Goal: Task Accomplishment & Management: Manage account settings

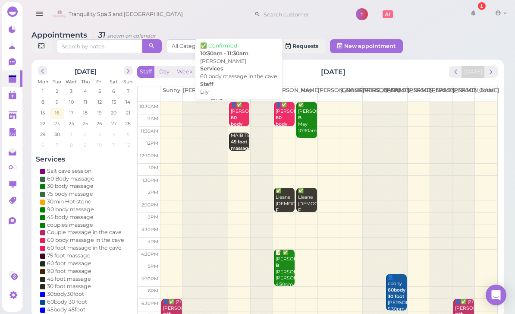
click at [239, 112] on div "👤✅ [PERSON_NAME] 60 body massage in the cave Lily 10:30am - 11:30am" at bounding box center [239, 137] width 19 height 71
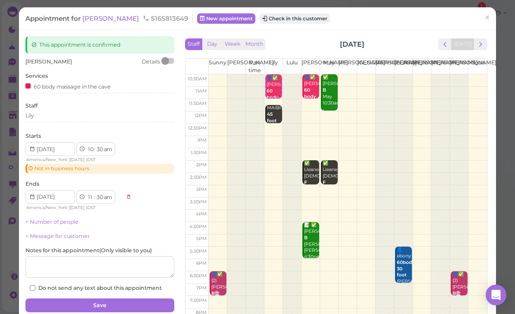
click at [268, 21] on button "Check in this customer" at bounding box center [295, 18] width 70 height 10
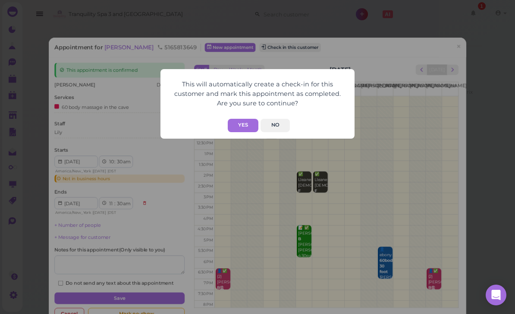
click at [246, 126] on button "Yes" at bounding box center [243, 125] width 31 height 13
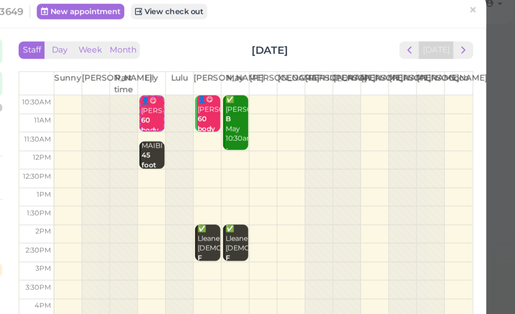
click at [485, 12] on span "×" at bounding box center [488, 18] width 6 height 12
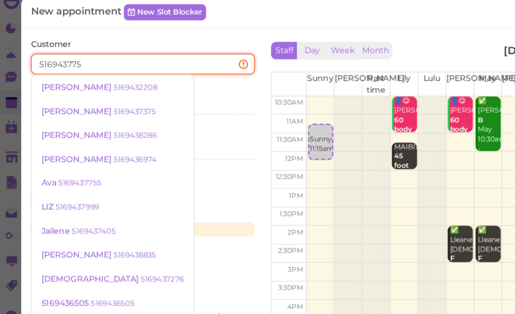
type input "5169437755"
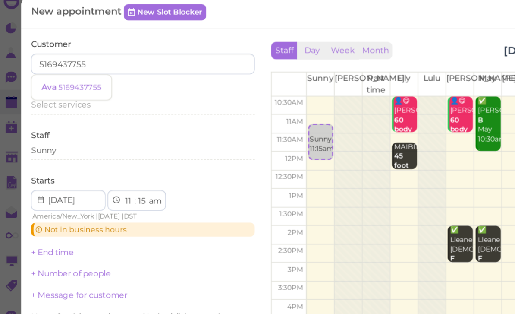
click at [54, 66] on small "5169437755" at bounding box center [58, 69] width 29 height 6
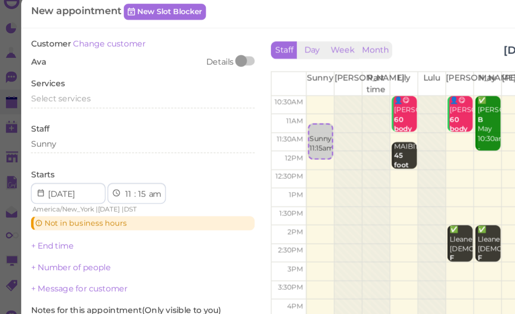
click at [52, 73] on span "Select services" at bounding box center [45, 76] width 40 height 6
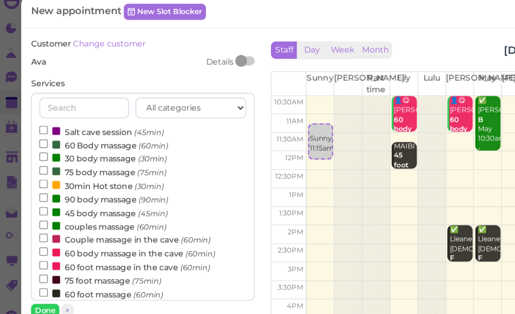
click at [63, 148] on label "45 body massage (45min)" at bounding box center [73, 152] width 85 height 9
click at [37, 148] on input "45 body massage (45min)" at bounding box center [34, 151] width 6 height 6
click at [32, 213] on button "Done" at bounding box center [34, 217] width 19 height 9
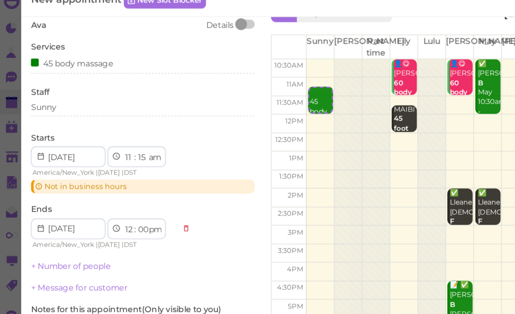
click at [65, 184] on link "+ Number of people" at bounding box center [51, 187] width 53 height 6
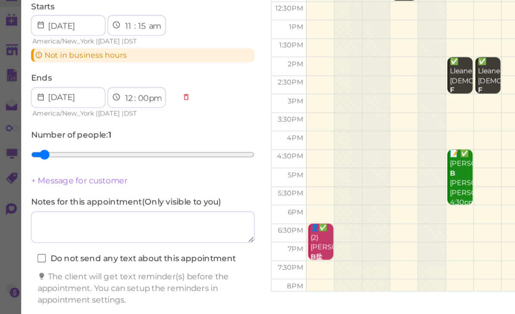
scroll to position [14, 0]
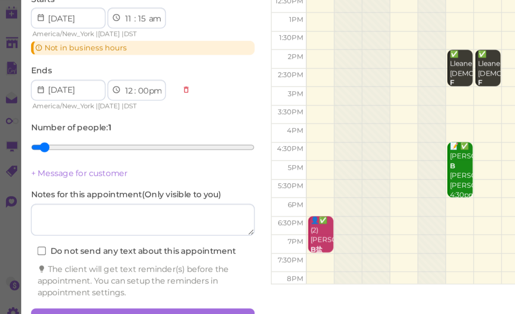
click at [114, 292] on button "Create appointment" at bounding box center [99, 299] width 149 height 14
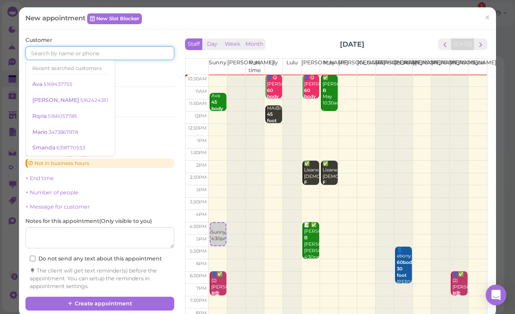
scroll to position [6, 0]
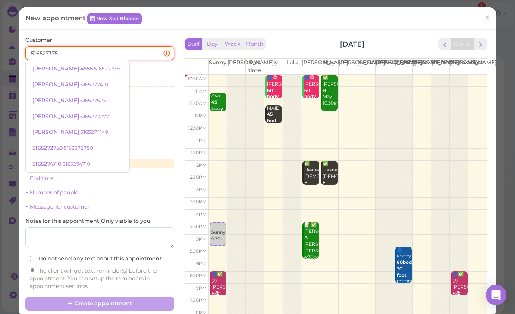
type input "5165273750"
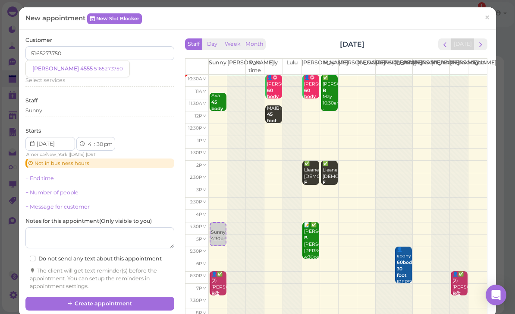
click at [75, 72] on link "[PERSON_NAME] 4555 5165273750" at bounding box center [78, 68] width 104 height 16
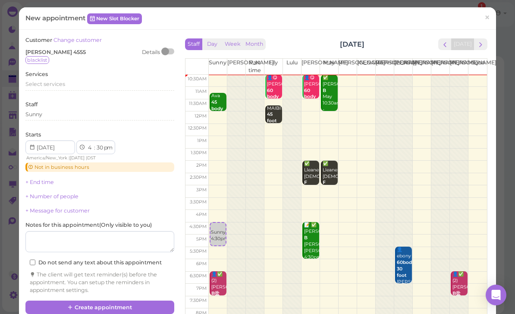
click at [128, 300] on button "Create appointment" at bounding box center [99, 307] width 149 height 14
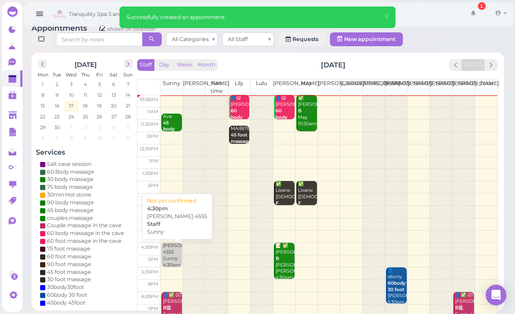
click at [173, 254] on div "[PERSON_NAME] 4555 Sunny 4:30pm" at bounding box center [172, 256] width 19 height 26
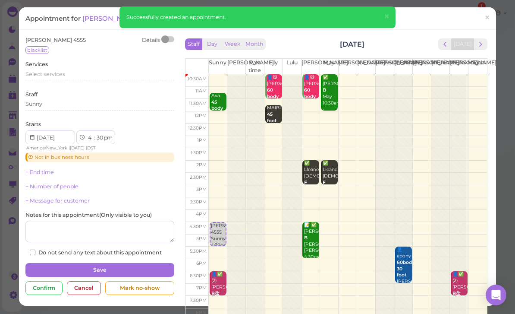
click at [56, 77] on div "Select services" at bounding box center [99, 75] width 149 height 10
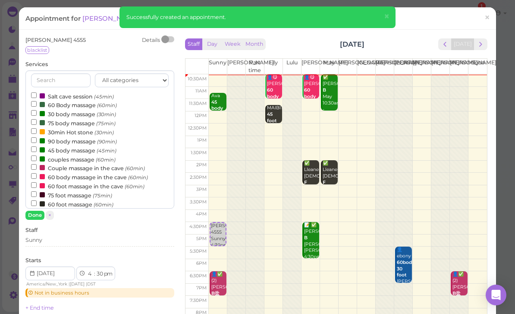
click at [67, 110] on label "30 body massage (30min)" at bounding box center [73, 113] width 85 height 9
click at [37, 110] on input "30 body massage (30min)" at bounding box center [34, 113] width 6 height 6
click at [67, 111] on label "30 body massage (30min)" at bounding box center [73, 113] width 85 height 9
click at [37, 111] on input "30 body massage (30min)" at bounding box center [34, 113] width 6 height 6
click at [62, 118] on label "75 body massage (75min)" at bounding box center [73, 122] width 85 height 9
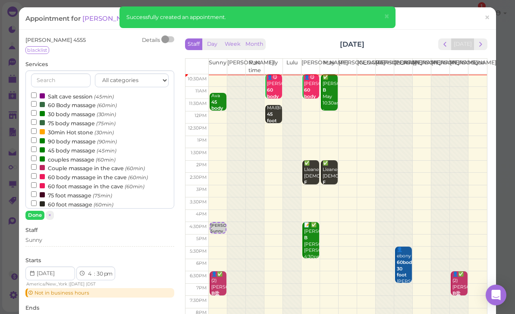
click at [37, 119] on input "75 body massage (75min)" at bounding box center [34, 122] width 6 height 6
select select "45"
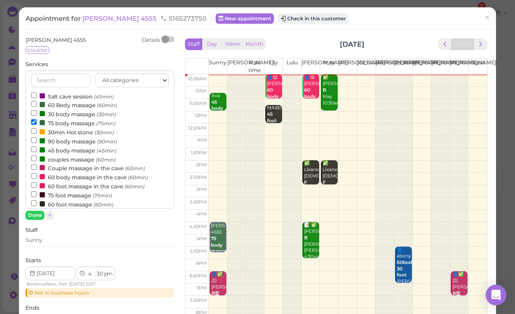
click at [71, 103] on label "60 Body massage (60min)" at bounding box center [74, 104] width 86 height 9
click at [37, 103] on input "60 Body massage (60min)" at bounding box center [34, 104] width 6 height 6
click at [66, 120] on label "75 body massage (75min)" at bounding box center [73, 122] width 85 height 9
click at [37, 120] on input "75 body massage (75min)" at bounding box center [34, 122] width 6 height 6
select select "5"
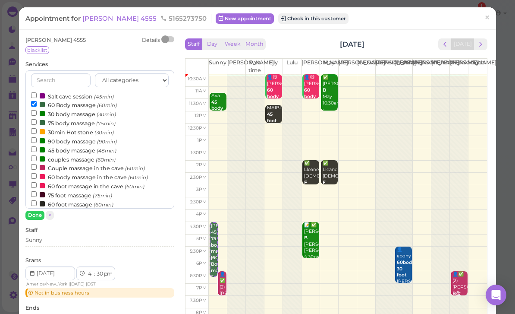
select select "30"
click at [38, 226] on label "Staff" at bounding box center [31, 230] width 12 height 8
click at [35, 219] on button "Done" at bounding box center [34, 215] width 19 height 9
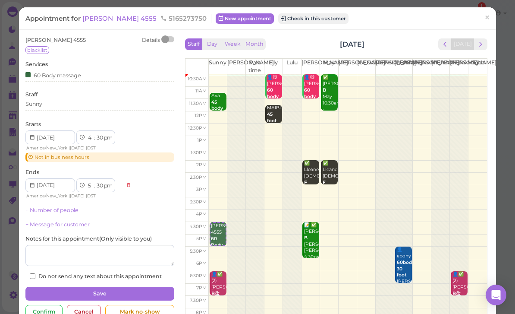
click at [129, 293] on button "Save" at bounding box center [99, 294] width 149 height 14
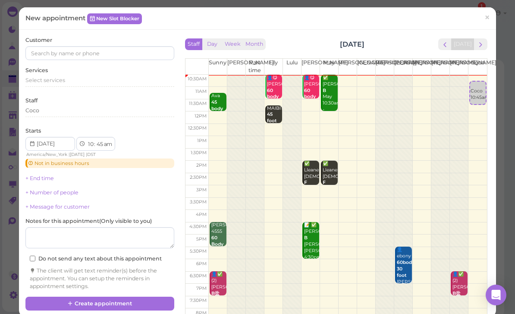
select select "11"
select select "00"
click at [479, 98] on div "Coco 11:00am" at bounding box center [478, 97] width 16 height 19
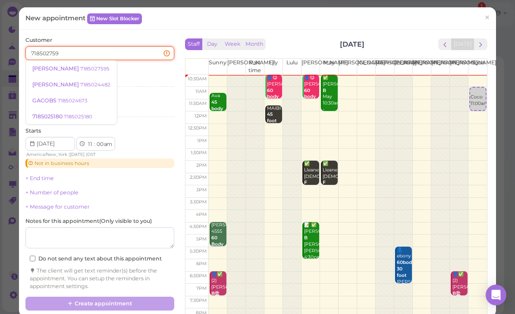
type input "7185027595"
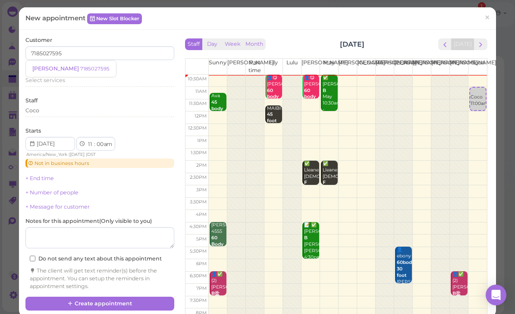
click at [80, 66] on small "7185027595" at bounding box center [94, 69] width 29 height 6
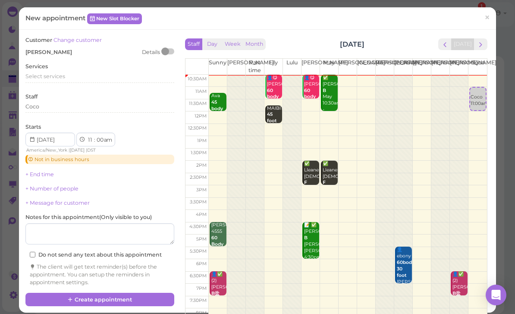
click at [61, 73] on span "Select services" at bounding box center [45, 76] width 40 height 6
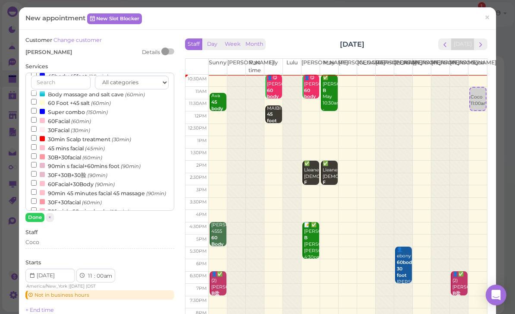
scroll to position [193, 0]
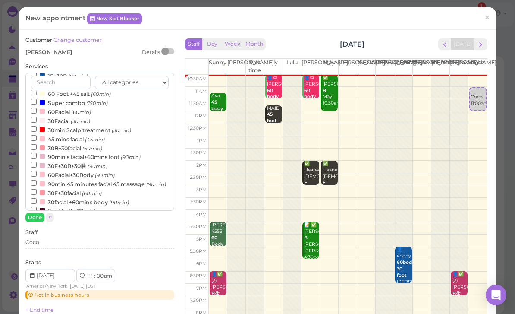
click at [120, 199] on small "(90min)" at bounding box center [119, 202] width 20 height 6
click at [37, 198] on input "30facial +60mins body (90min)" at bounding box center [34, 201] width 6 height 6
click at [38, 213] on button "Done" at bounding box center [34, 217] width 19 height 9
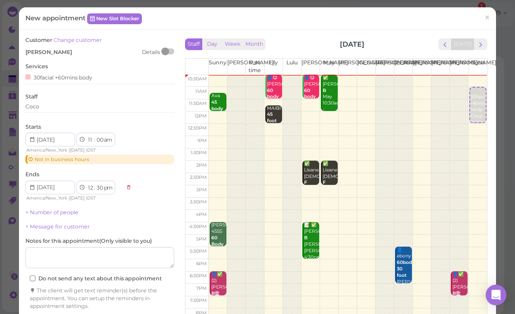
click at [65, 209] on link "+ Number of people" at bounding box center [51, 212] width 53 height 6
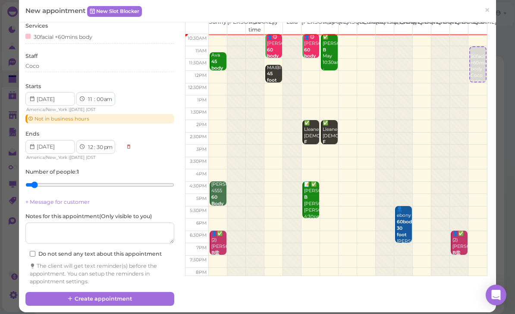
scroll to position [41, 0]
click at [124, 297] on button "Create appointment" at bounding box center [99, 299] width 149 height 14
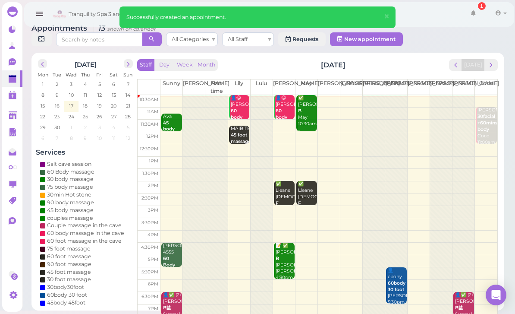
scroll to position [7, 0]
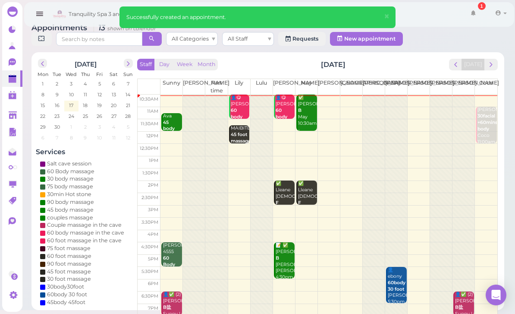
click at [493, 67] on span "next" at bounding box center [491, 64] width 8 height 8
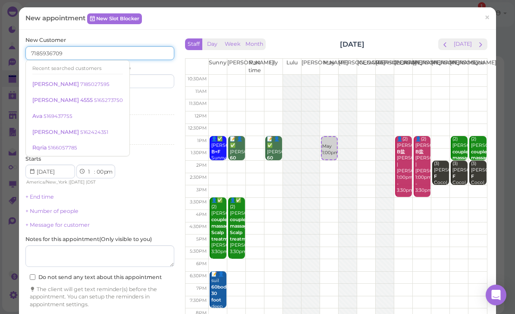
type input "7185936709"
click at [142, 79] on input at bounding box center [139, 81] width 72 height 14
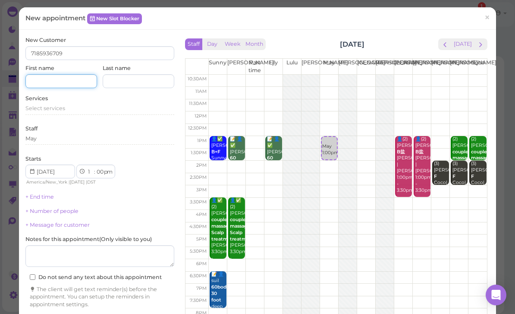
click at [69, 80] on input at bounding box center [61, 81] width 72 height 14
type input "lan"
click at [148, 83] on input at bounding box center [139, 81] width 72 height 14
type input "Prince"
click at [60, 105] on span "Select services" at bounding box center [45, 108] width 40 height 6
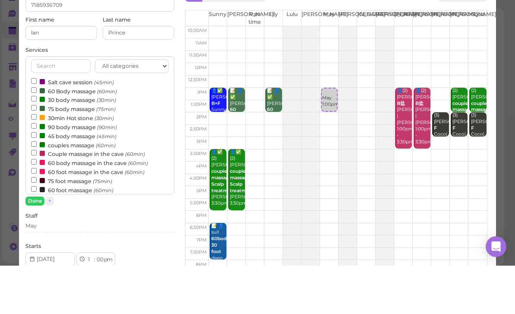
click at [140, 143] on div "30 body massage (30min)" at bounding box center [100, 147] width 138 height 9
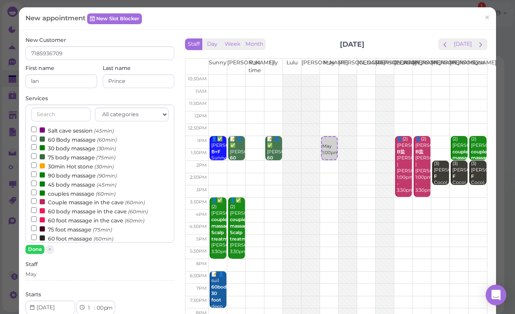
click at [79, 135] on label "60 Body massage (60min)" at bounding box center [74, 139] width 86 height 9
click at [37, 135] on input "60 Body massage (60min)" at bounding box center [34, 138] width 6 height 6
click at [38, 251] on button "Done" at bounding box center [34, 249] width 19 height 9
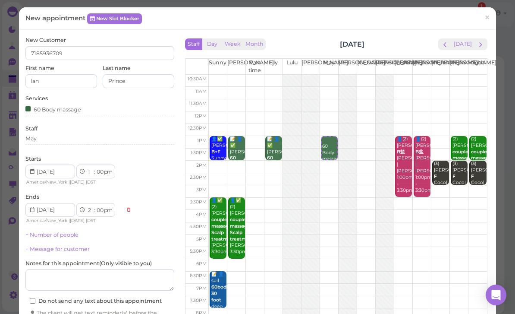
click at [63, 233] on link "+ Number of people" at bounding box center [51, 234] width 53 height 6
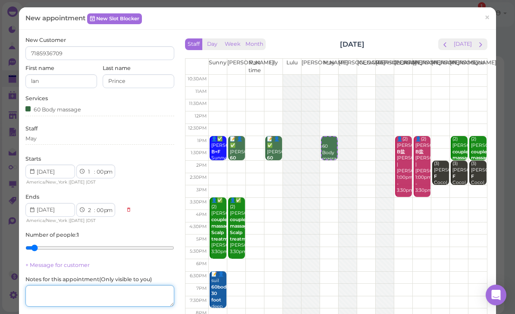
click at [83, 285] on textarea at bounding box center [99, 296] width 149 height 22
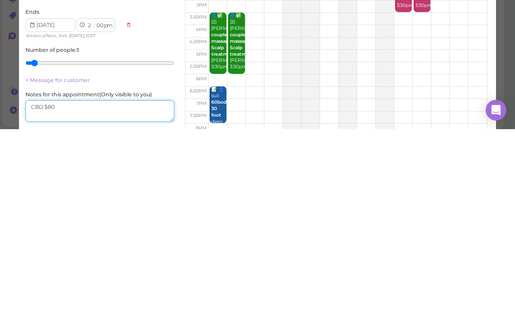
scroll to position [0, 0]
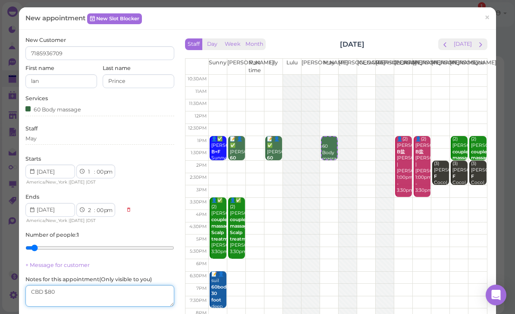
type textarea "CBD $80"
click at [81, 110] on div "60 Body massage" at bounding box center [53, 108] width 56 height 9
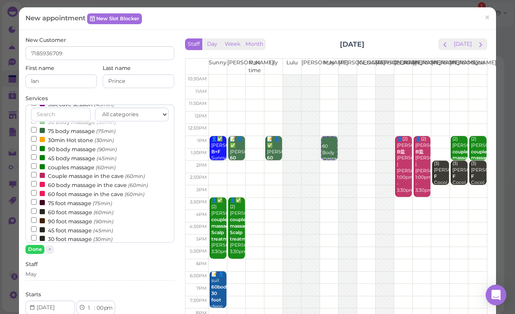
scroll to position [27, 0]
click at [74, 207] on label "60 foot massage (60min)" at bounding box center [72, 211] width 82 height 9
click at [37, 208] on input "60 foot massage (60min)" at bounding box center [34, 211] width 6 height 6
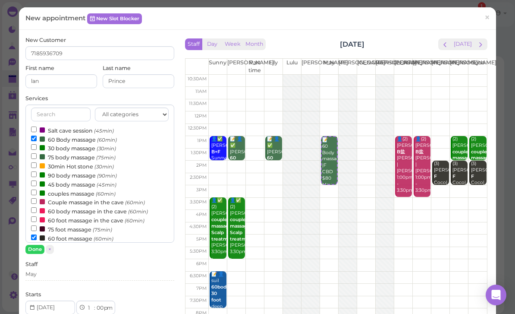
scroll to position [0, 0]
click at [68, 136] on label "60 Body massage (60min)" at bounding box center [74, 139] width 86 height 9
click at [37, 136] on input "60 Body massage (60min)" at bounding box center [34, 138] width 6 height 6
select select "2"
click at [37, 249] on button "Done" at bounding box center [34, 249] width 19 height 9
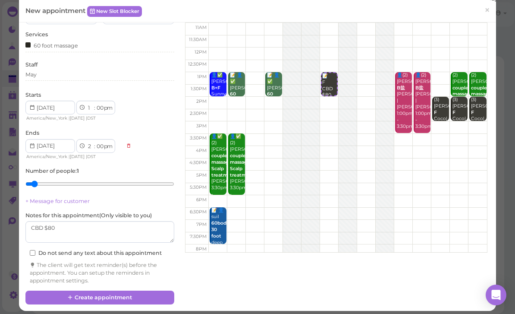
scroll to position [63, 0]
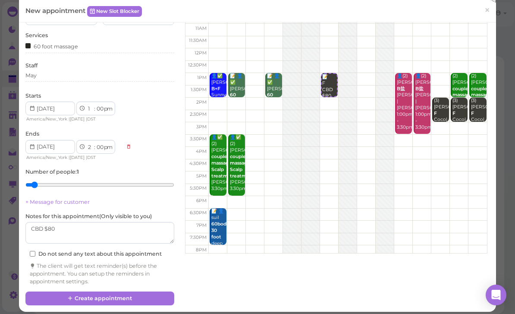
click at [141, 291] on button "Create appointment" at bounding box center [99, 298] width 149 height 14
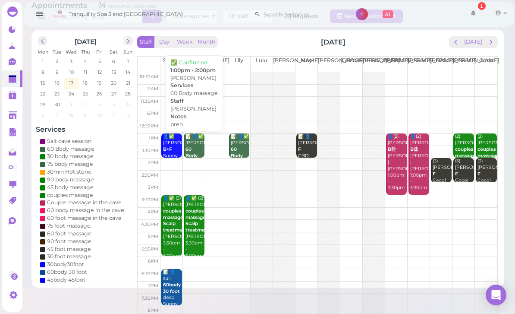
click at [196, 145] on div "📝 👤✅ [PERSON_NAME] 60 Body massage [PERSON_NAME] 1:00pm - 2:00pm" at bounding box center [194, 165] width 19 height 64
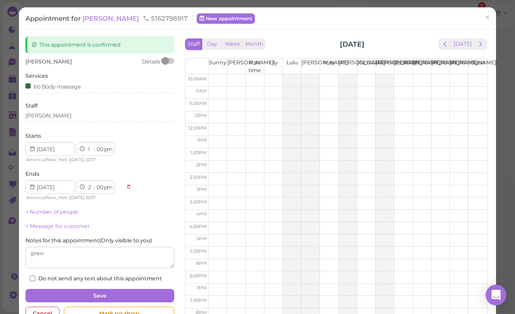
scroll to position [28, 0]
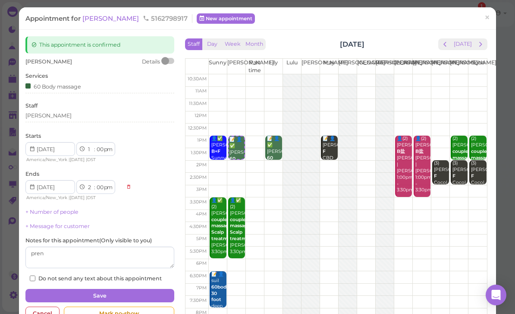
click at [64, 115] on div "[PERSON_NAME]" at bounding box center [99, 116] width 149 height 8
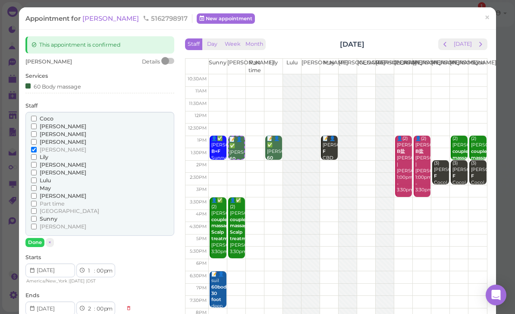
click at [53, 162] on span "[PERSON_NAME]" at bounding box center [63, 164] width 47 height 6
click at [37, 162] on input "[PERSON_NAME]" at bounding box center [34, 165] width 6 height 6
click at [50, 147] on span "[PERSON_NAME]" at bounding box center [63, 149] width 47 height 6
click at [37, 147] on input "[PERSON_NAME]" at bounding box center [34, 150] width 6 height 6
click at [32, 238] on button "Done" at bounding box center [34, 242] width 19 height 9
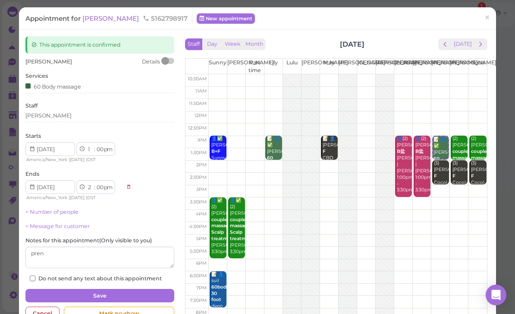
click at [131, 290] on button "Save" at bounding box center [99, 296] width 149 height 14
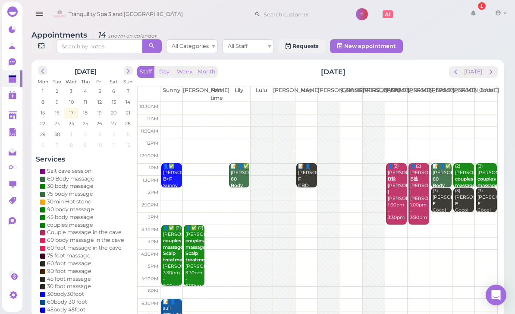
click at [460, 75] on span "prev" at bounding box center [456, 72] width 8 height 8
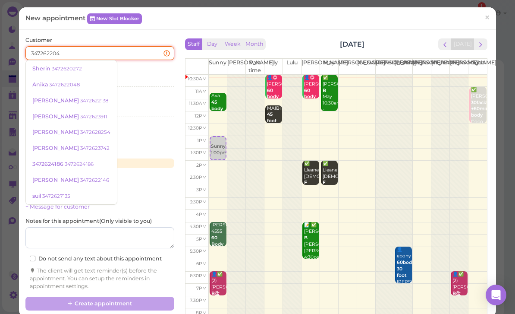
type input "3472622048"
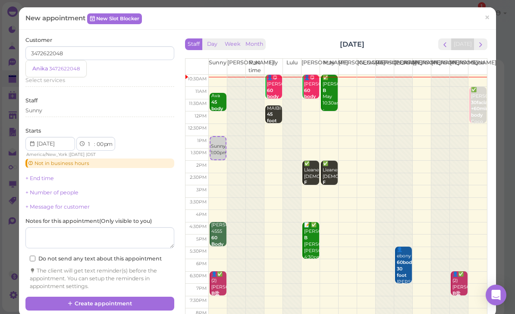
click at [68, 69] on small "3472622048" at bounding box center [64, 69] width 31 height 6
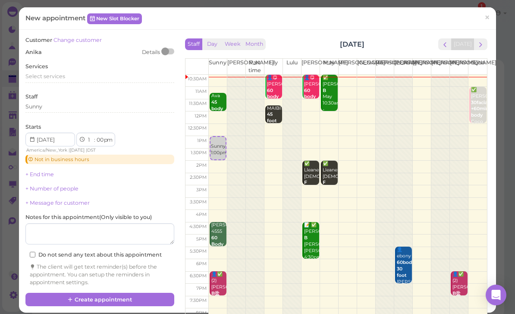
click at [61, 77] on span "Select services" at bounding box center [45, 76] width 40 height 6
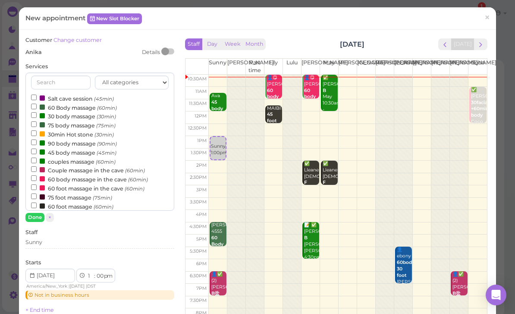
click at [78, 108] on label "60 Body massage (60min)" at bounding box center [74, 107] width 86 height 9
click at [37, 108] on input "60 Body massage (60min)" at bounding box center [34, 107] width 6 height 6
click at [33, 217] on button "Done" at bounding box center [34, 217] width 19 height 9
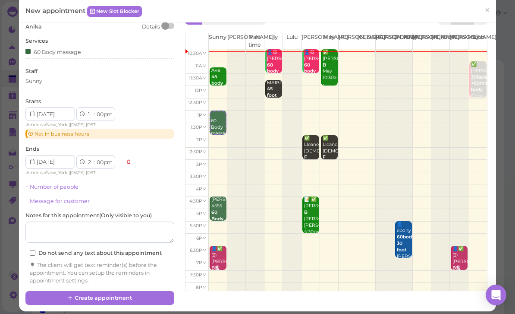
scroll to position [25, 0]
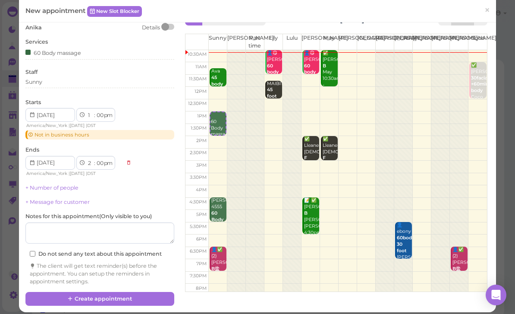
click at [135, 295] on button "Create appointment" at bounding box center [99, 299] width 149 height 14
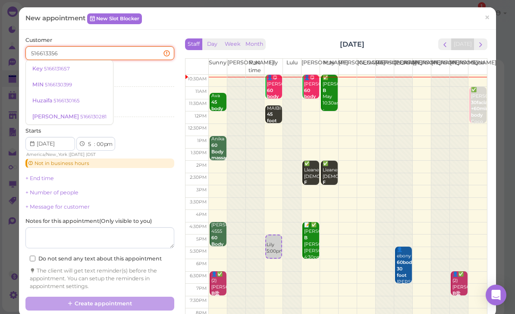
type input "5166133564"
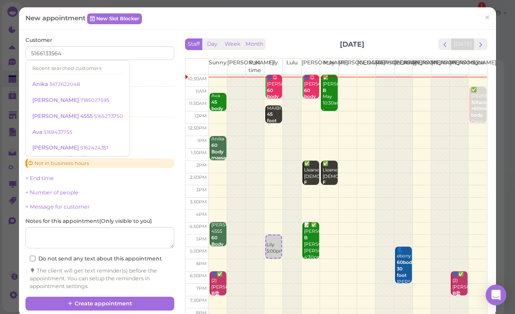
click at [73, 84] on small "3472622048" at bounding box center [64, 84] width 31 height 6
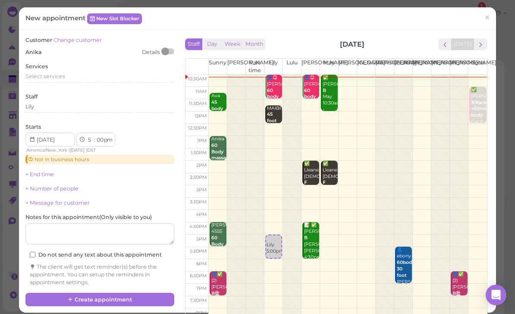
click at [62, 75] on span "Select services" at bounding box center [45, 76] width 40 height 6
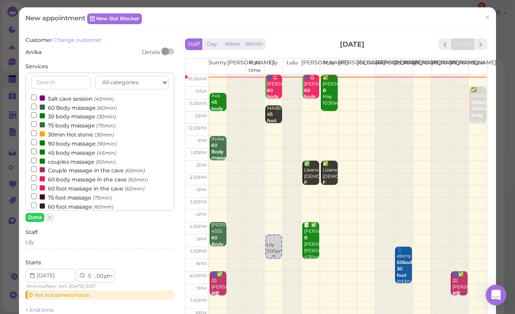
click at [270, 246] on div "Lily 5:00pm" at bounding box center [273, 244] width 15 height 19
click at [483, 20] on link "×" at bounding box center [487, 18] width 16 height 20
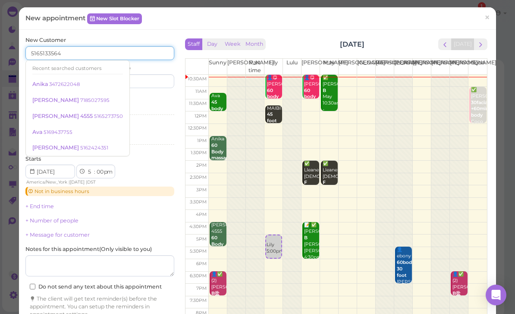
type input "5165133564"
click at [143, 85] on input at bounding box center [139, 81] width 72 height 14
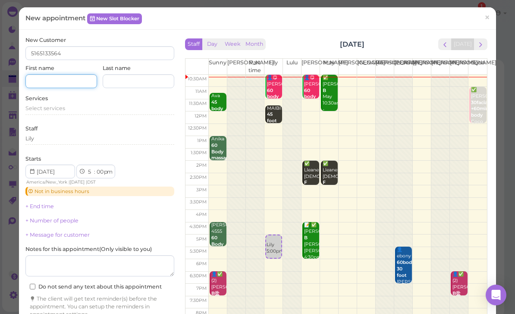
click at [72, 80] on input at bounding box center [61, 81] width 72 height 14
type input "[PERSON_NAME]"
click at [58, 107] on span "Select services" at bounding box center [45, 108] width 40 height 6
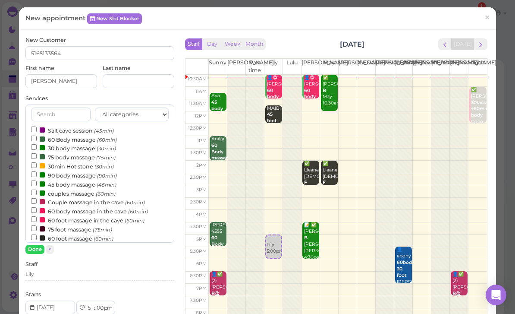
click at [69, 233] on label "60 foot massage (60min)" at bounding box center [72, 237] width 82 height 9
click at [37, 234] on input "60 foot massage (60min)" at bounding box center [34, 237] width 6 height 6
click at [38, 246] on button "Done" at bounding box center [34, 249] width 19 height 9
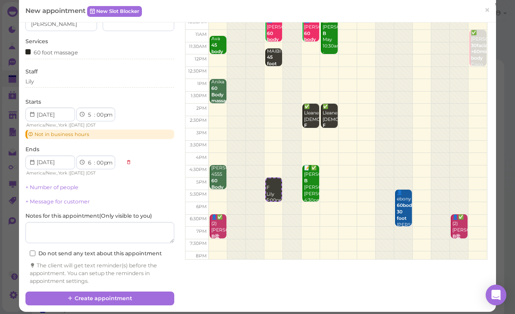
scroll to position [57, 0]
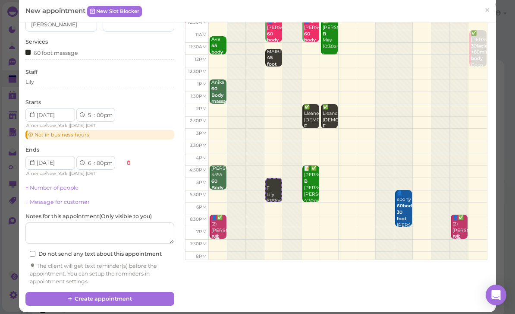
click at [133, 292] on button "Create appointment" at bounding box center [99, 299] width 149 height 14
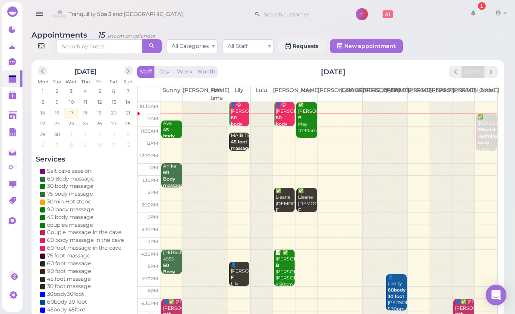
click at [485, 137] on b "30facial +60mins body" at bounding box center [488, 136] width 20 height 19
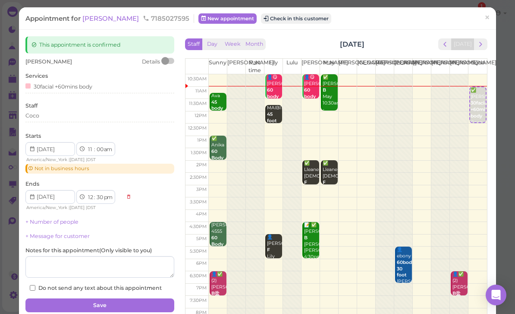
click at [275, 19] on button "Check in this customer" at bounding box center [296, 18] width 70 height 10
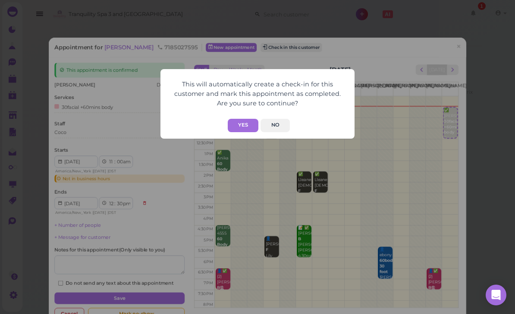
click at [250, 123] on button "Yes" at bounding box center [243, 125] width 31 height 13
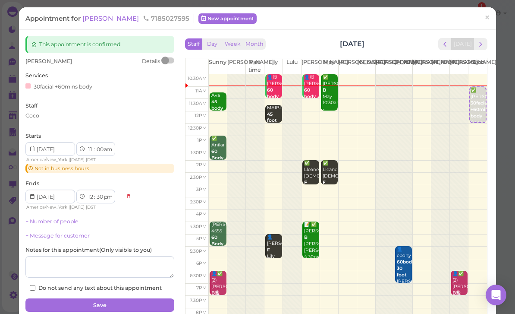
click at [489, 17] on span "×" at bounding box center [488, 18] width 6 height 12
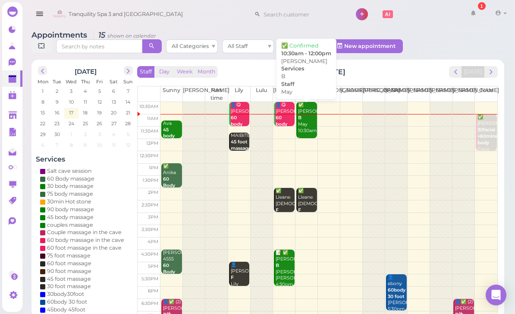
click at [309, 126] on div "✅ [PERSON_NAME] May 10:30am - 12:00pm" at bounding box center [307, 124] width 19 height 45
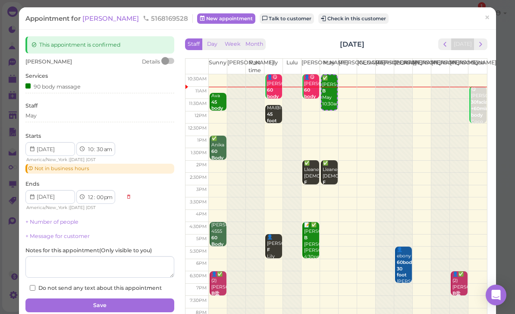
click at [97, 19] on span "[PERSON_NAME]" at bounding box center [111, 18] width 58 height 8
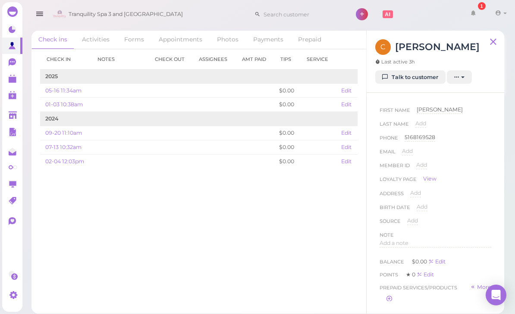
click at [409, 79] on link "Talk to customer" at bounding box center [410, 77] width 70 height 14
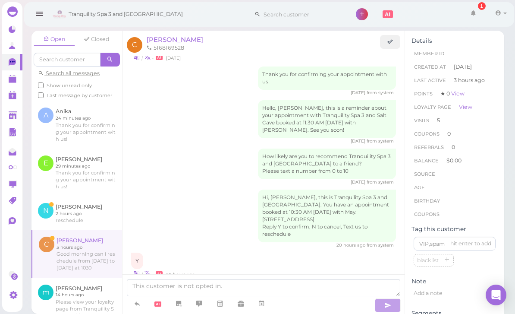
scroll to position [28, 0]
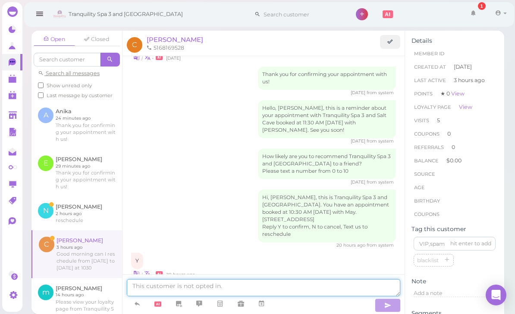
click at [178, 287] on textarea at bounding box center [264, 287] width 274 height 17
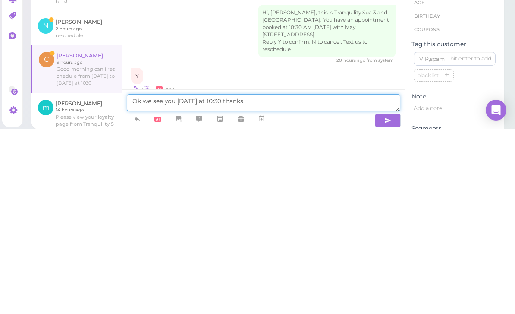
type textarea "Ok we see you [DATE] at 10:30 thanks"
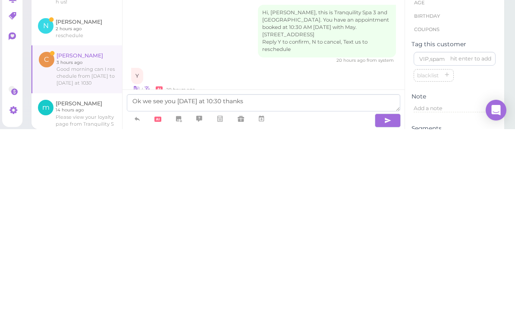
click at [393, 298] on button "button" at bounding box center [388, 305] width 26 height 14
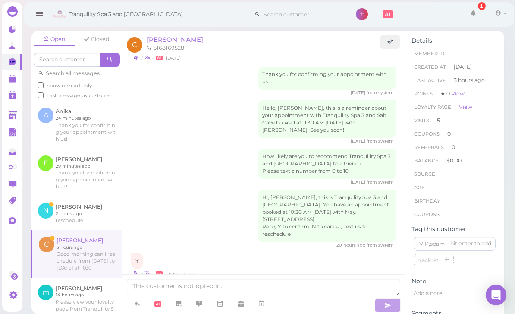
scroll to position [1092, 0]
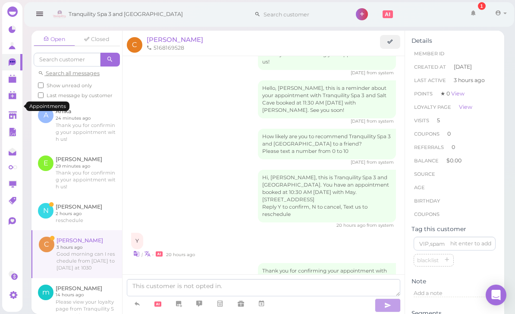
click at [10, 80] on polygon at bounding box center [13, 80] width 8 height 6
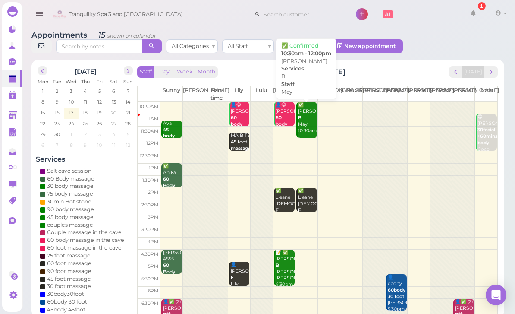
click at [307, 131] on div "✅ [PERSON_NAME] May 10:30am - 12:00pm" at bounding box center [307, 124] width 19 height 45
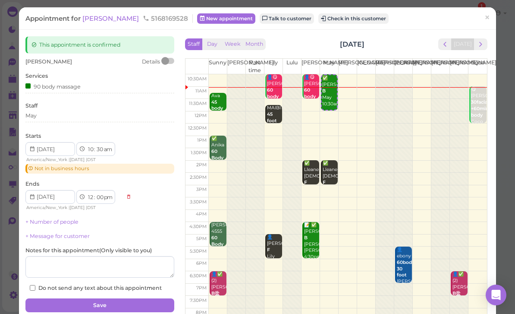
click at [33, 172] on div "[PERSON_NAME] Details Services 90 body massage Staff May Starts 1 2 3 4 5 6 7 8…" at bounding box center [99, 175] width 149 height 234
click at [37, 172] on div "[PERSON_NAME] Details Services 90 body massage Staff May Starts 1 2 3 4 5 6 7 8…" at bounding box center [99, 175] width 149 height 234
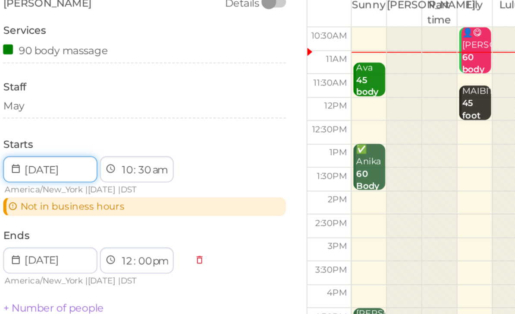
click at [25, 142] on input at bounding box center [50, 149] width 50 height 14
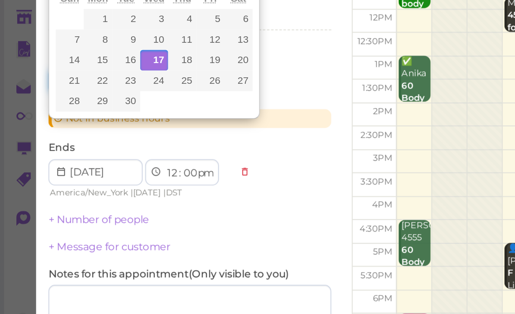
type input "[DATE]"
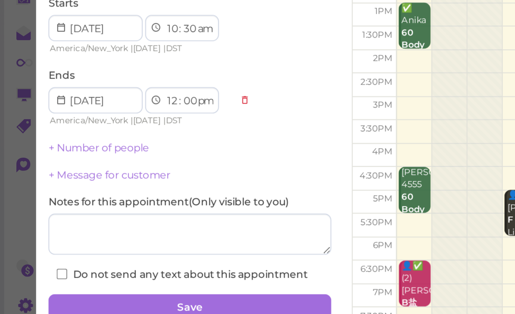
click at [135, 289] on button "Save" at bounding box center [99, 296] width 149 height 14
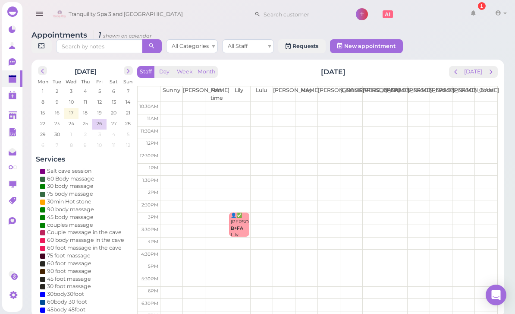
click at [457, 72] on span "prev" at bounding box center [456, 72] width 8 height 8
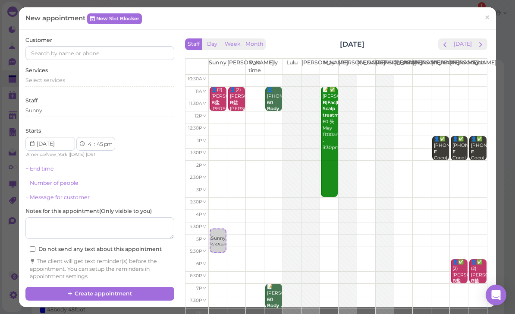
select select "30"
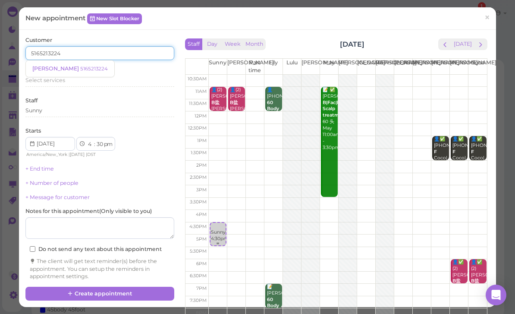
type input "5165213224"
click at [57, 72] on link "[PERSON_NAME] 5165213224" at bounding box center [70, 68] width 88 height 16
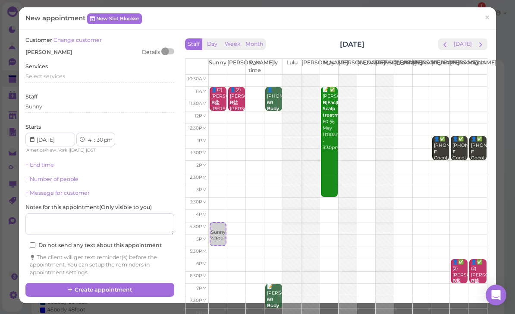
click at [65, 72] on div "Select services" at bounding box center [99, 76] width 149 height 8
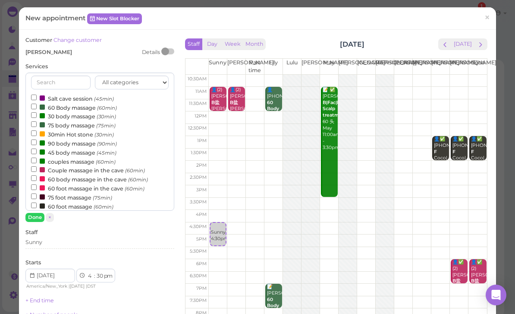
click at [65, 107] on label "60 Body massage (60min)" at bounding box center [74, 107] width 86 height 9
click at [37, 107] on input "60 Body massage (60min)" at bounding box center [34, 107] width 6 height 6
click at [34, 216] on button "Done" at bounding box center [34, 217] width 19 height 9
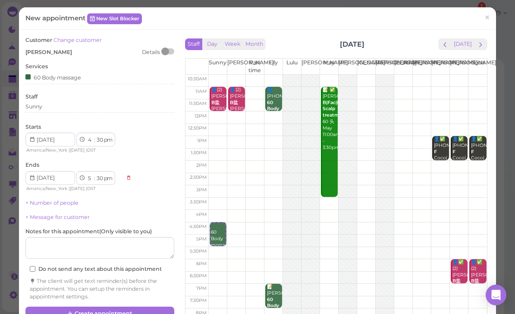
click at [57, 201] on link "+ Number of people" at bounding box center [51, 202] width 53 height 6
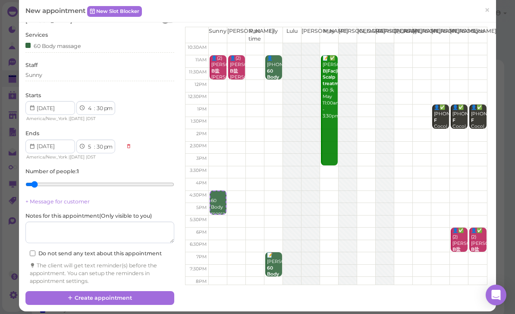
scroll to position [31, 0]
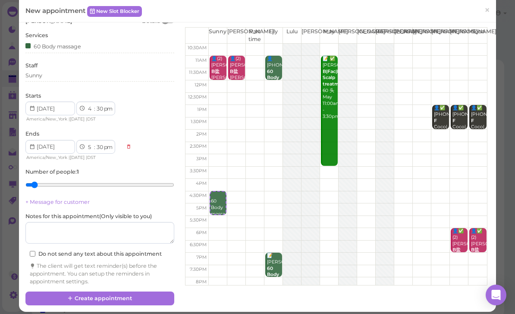
click at [121, 293] on button "Create appointment" at bounding box center [99, 298] width 149 height 14
